Goal: Transaction & Acquisition: Purchase product/service

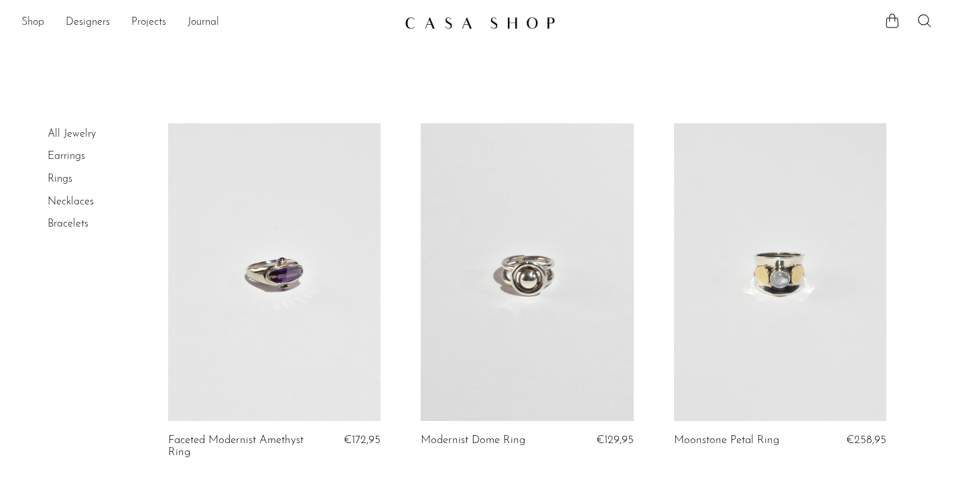
click at [35, 23] on link "Shop" at bounding box center [32, 22] width 23 height 17
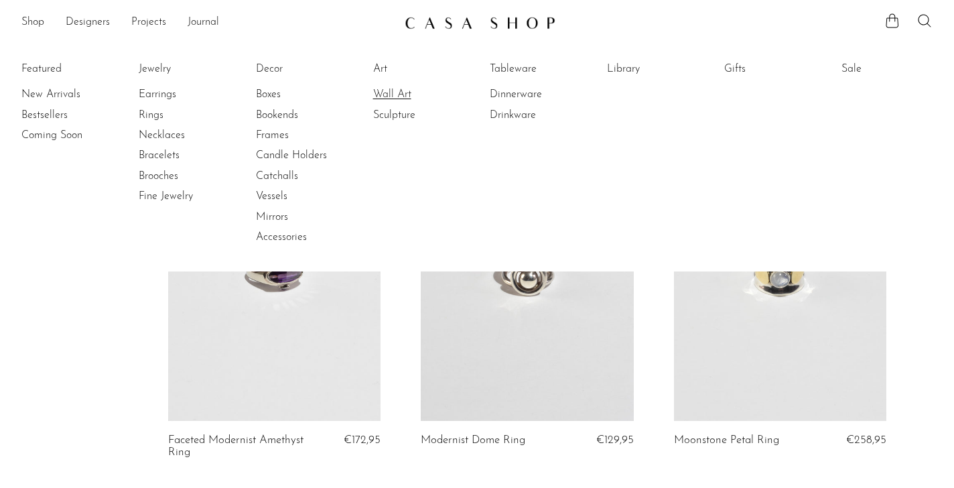
click at [379, 96] on link "Wall Art" at bounding box center [423, 94] width 100 height 15
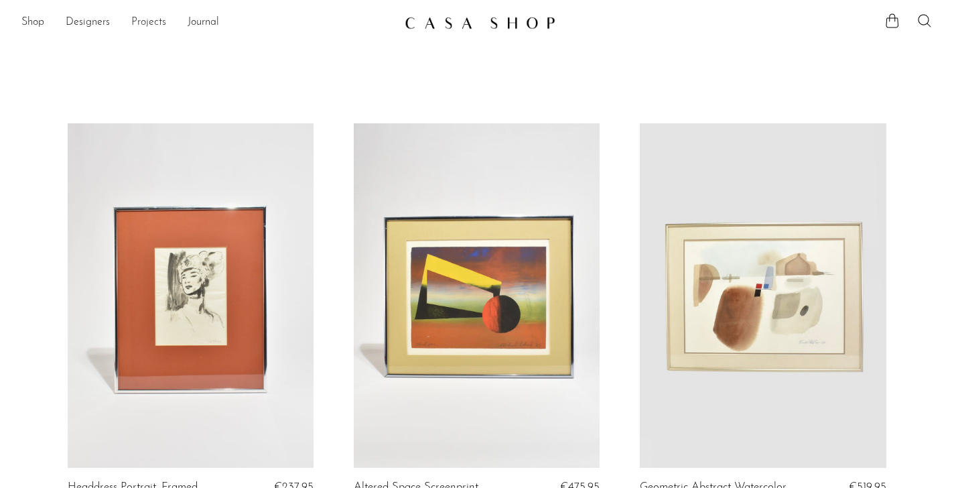
click at [150, 21] on link "Projects" at bounding box center [148, 22] width 35 height 17
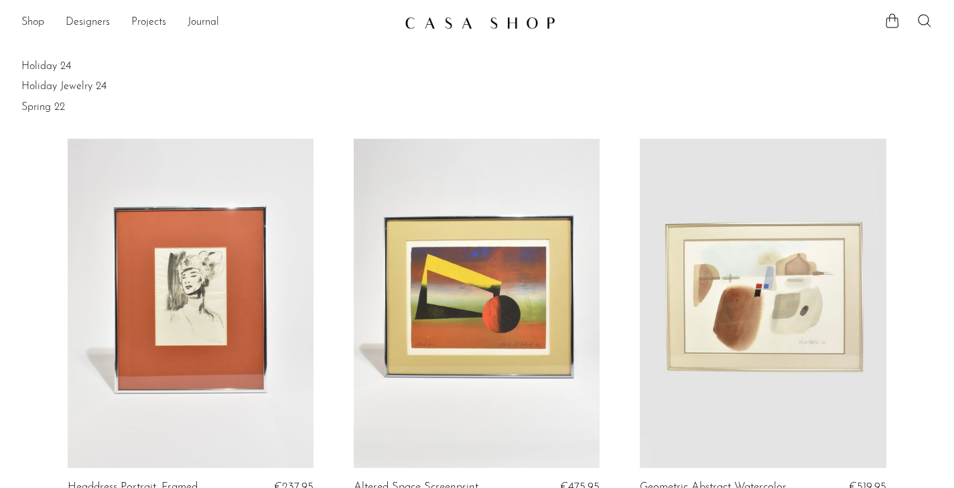
click at [31, 33] on li "Shop Featured New Arrivals Bestsellers Coming Soon Jewelry Jewelry All Earrings…" at bounding box center [32, 22] width 23 height 23
click at [33, 25] on link "Shop" at bounding box center [32, 22] width 23 height 17
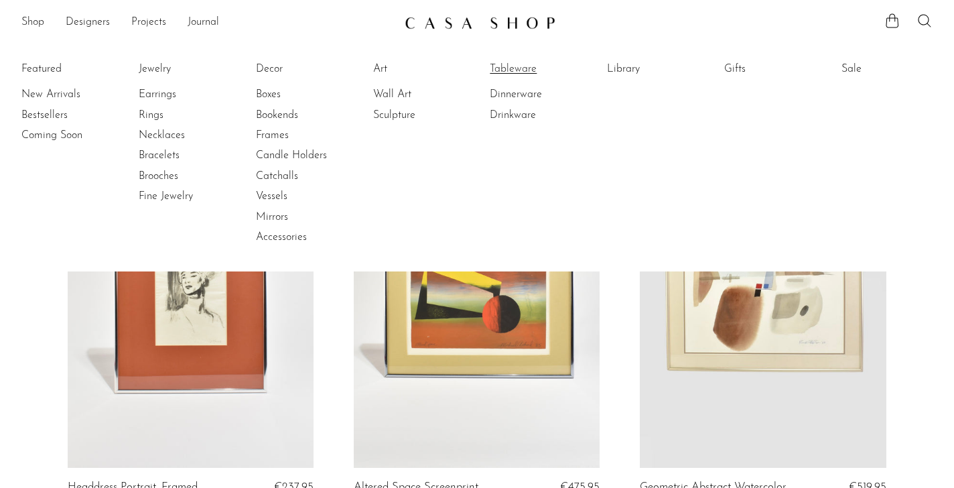
click at [517, 62] on link "Tableware" at bounding box center [540, 69] width 100 height 15
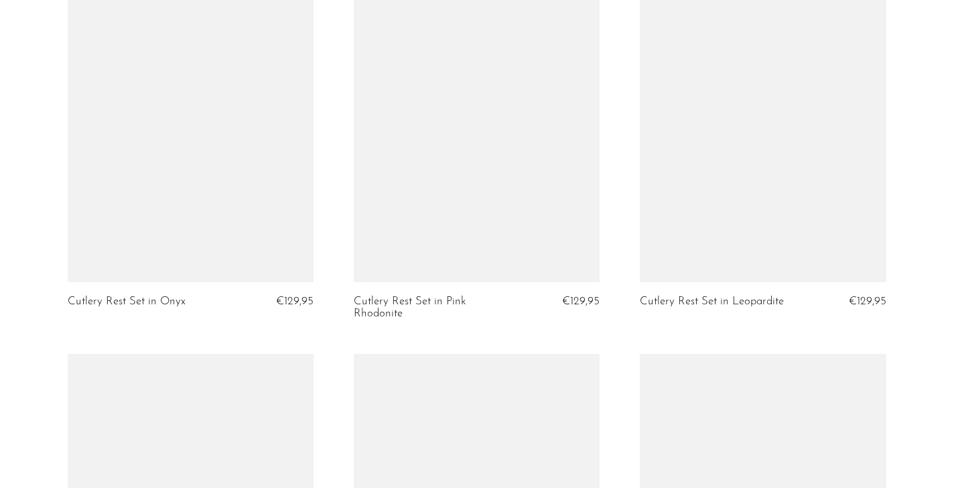
scroll to position [3933, 0]
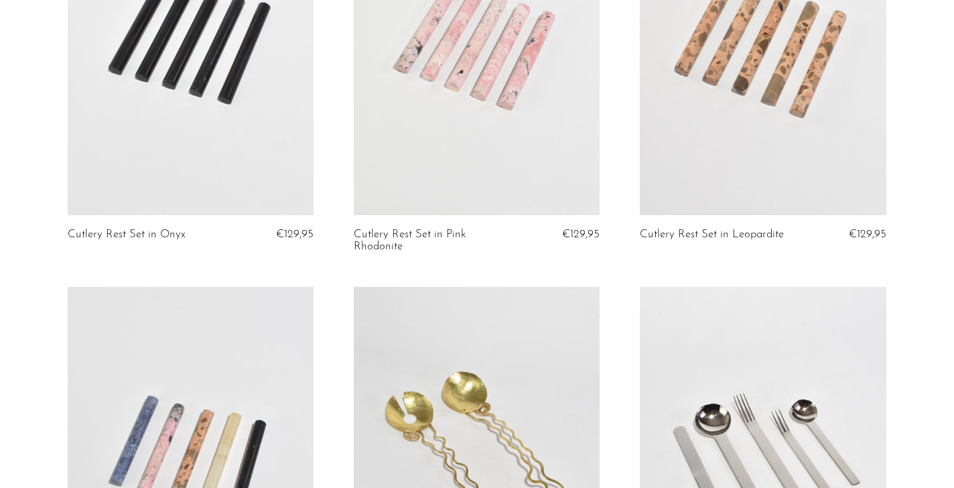
drag, startPoint x: 522, startPoint y: 228, endPoint x: 476, endPoint y: 240, distance: 48.6
click at [476, 240] on h2 "Cutlery Rest Set in Pink Rhodonite" at bounding box center [440, 240] width 172 height 25
click at [476, 240] on link "Cutlery Rest Set in Pink Rhodonite" at bounding box center [436, 240] width 164 height 25
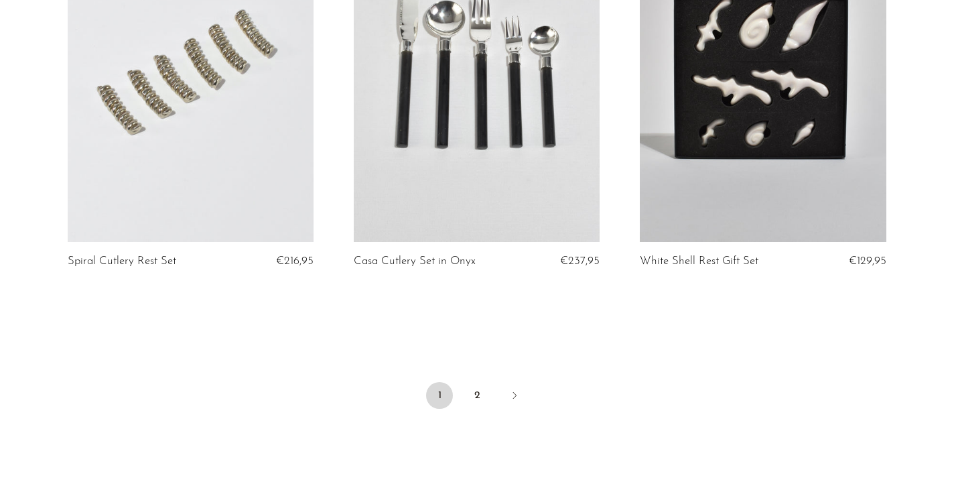
scroll to position [4839, 0]
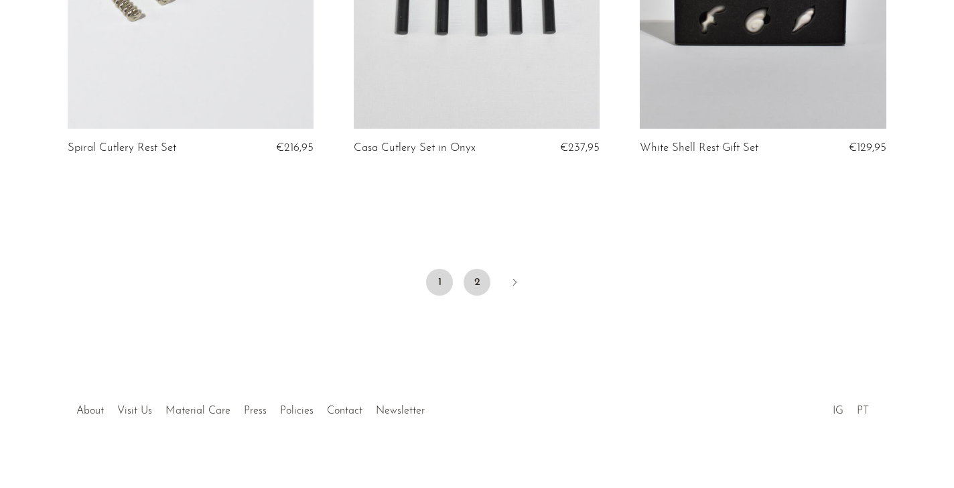
click at [481, 269] on link "2" at bounding box center [476, 282] width 27 height 27
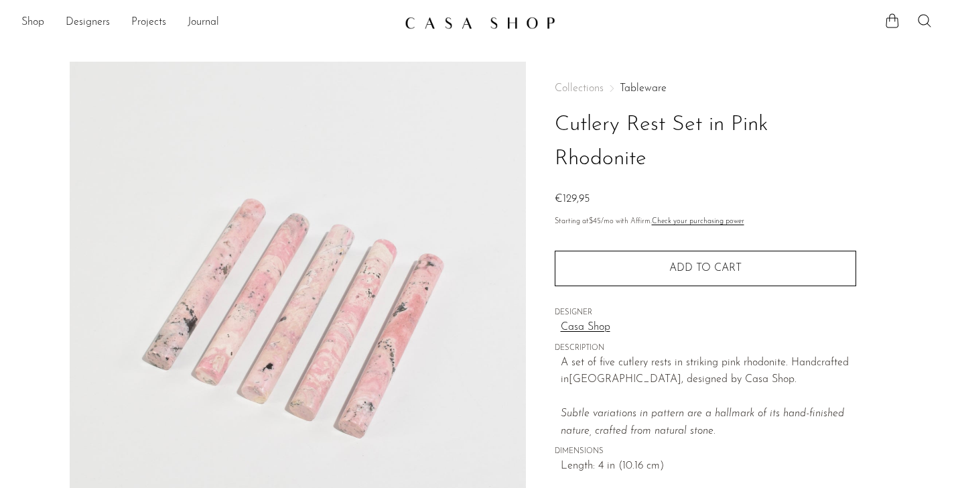
drag, startPoint x: 729, startPoint y: 126, endPoint x: 726, endPoint y: 151, distance: 25.7
click at [726, 151] on h1 "Cutlery Rest Set in Pink Rhodonite" at bounding box center [705, 142] width 301 height 68
copy h1 "Pink Rhodonite"
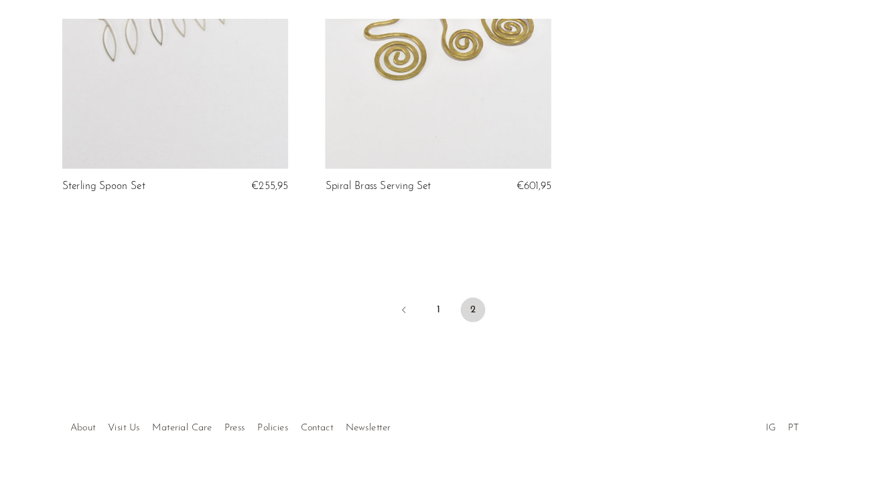
scroll to position [1431, 0]
